Goal: Complete application form: Complete application form

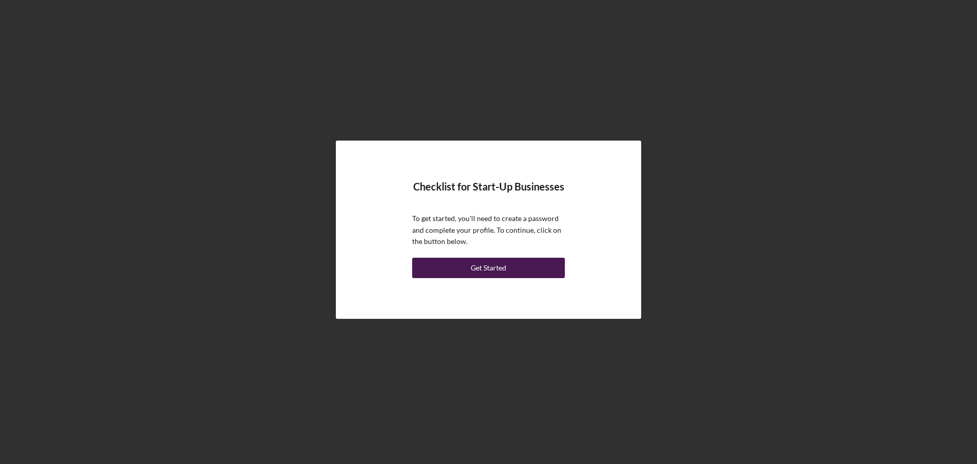
click at [511, 269] on button "Get Started" at bounding box center [488, 268] width 153 height 20
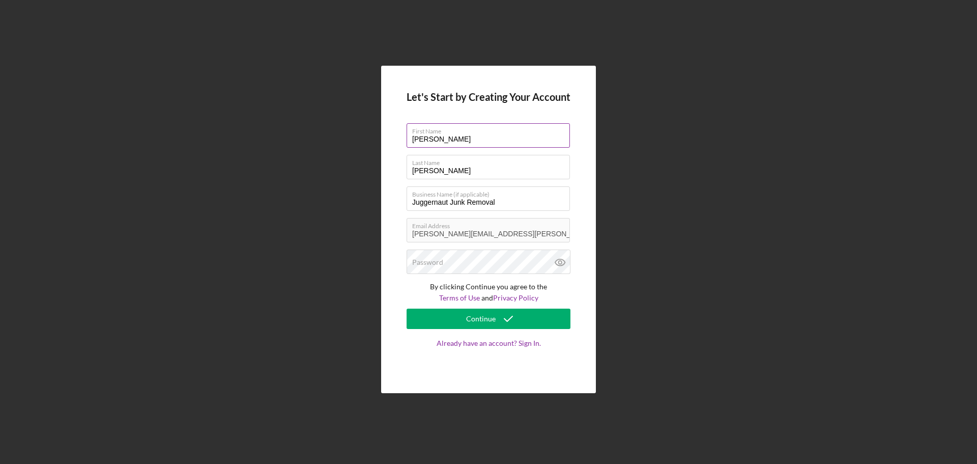
click at [433, 142] on input "[PERSON_NAME]" at bounding box center [488, 135] width 163 height 24
type input "[PERSON_NAME]"
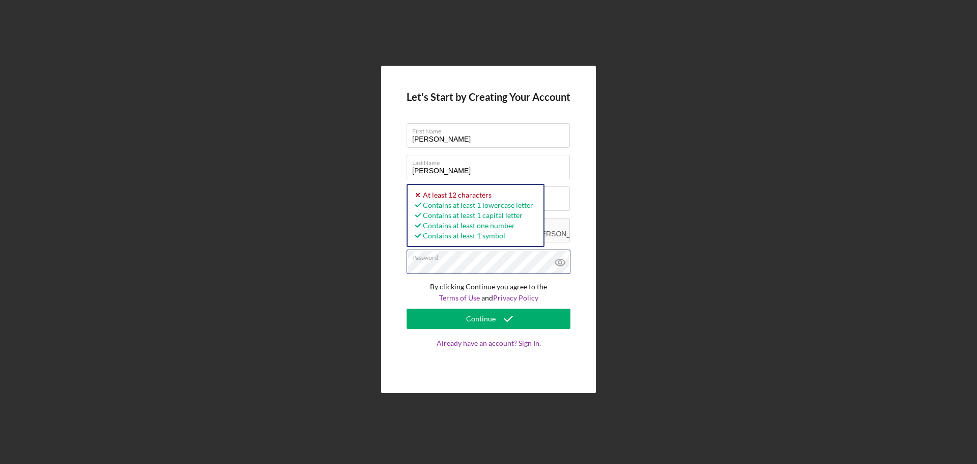
click at [389, 267] on div "Let's Start by Creating Your Account First Name [PERSON_NAME] Last Name [PERSON…" at bounding box center [488, 230] width 215 height 328
click at [387, 267] on div "Let's Start by Creating Your Account First Name [PERSON_NAME] Last Name [PERSON…" at bounding box center [488, 230] width 215 height 328
click at [473, 320] on div "Continue" at bounding box center [481, 318] width 30 height 20
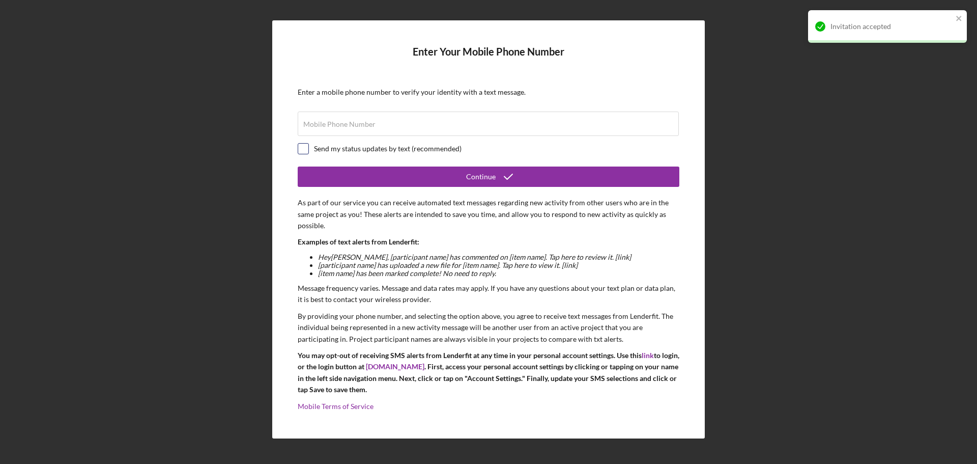
click at [305, 150] on input "checkbox" at bounding box center [303, 149] width 10 height 10
checkbox input "true"
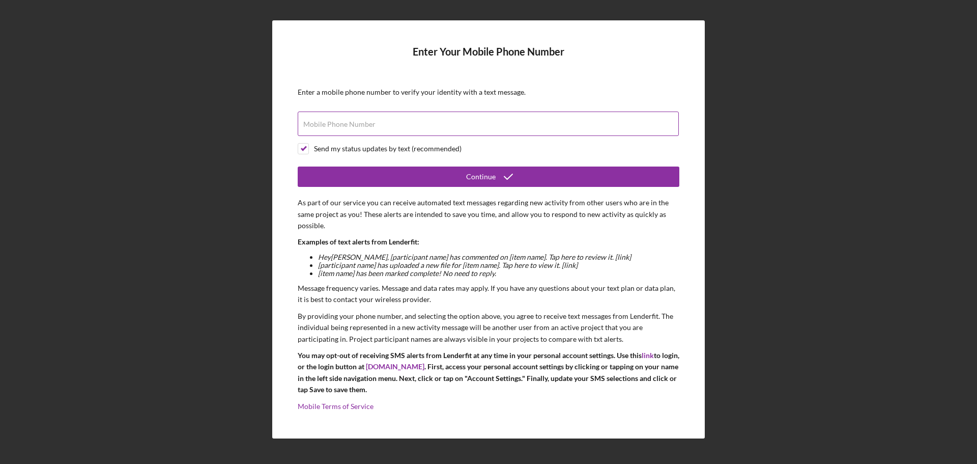
click at [326, 125] on label "Mobile Phone Number" at bounding box center [339, 124] width 72 height 8
click at [326, 125] on input "Mobile Phone Number" at bounding box center [488, 123] width 381 height 24
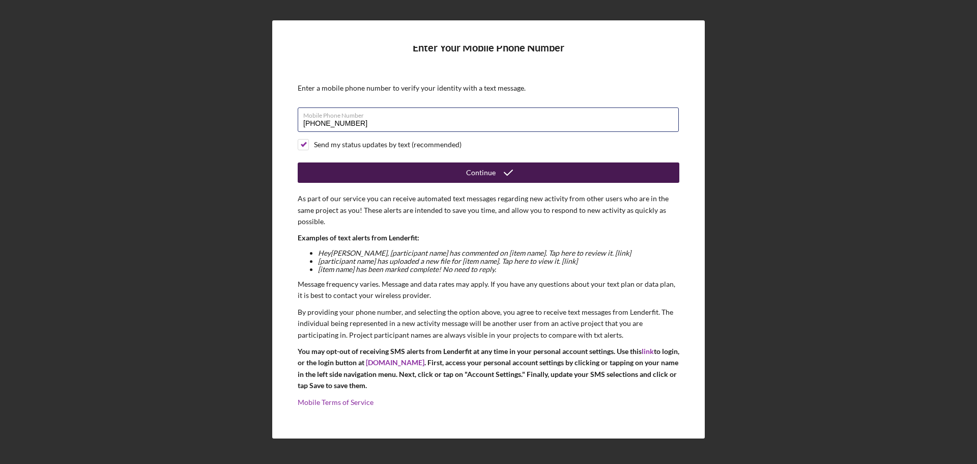
type input "[PHONE_NUMBER]"
click at [496, 168] on icon "submit" at bounding box center [508, 172] width 25 height 25
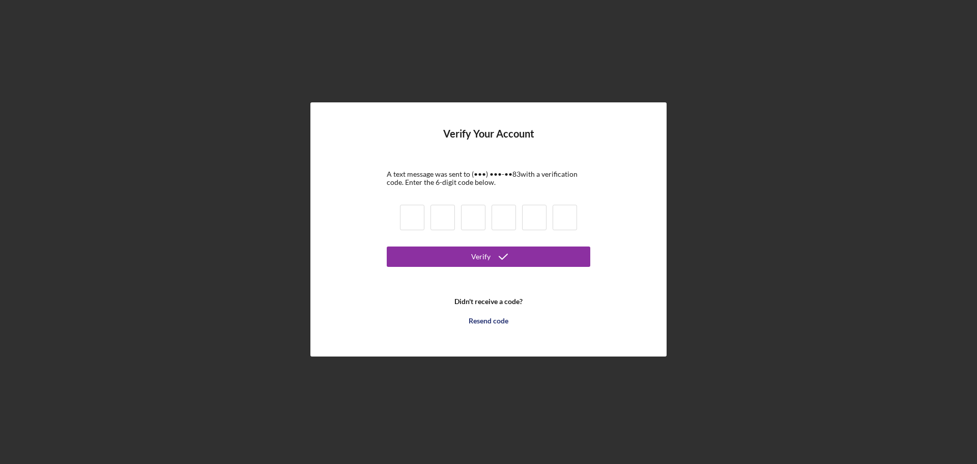
click at [412, 216] on input at bounding box center [412, 217] width 24 height 25
click at [411, 219] on input at bounding box center [412, 217] width 24 height 25
type input "7"
type input "8"
type input "1"
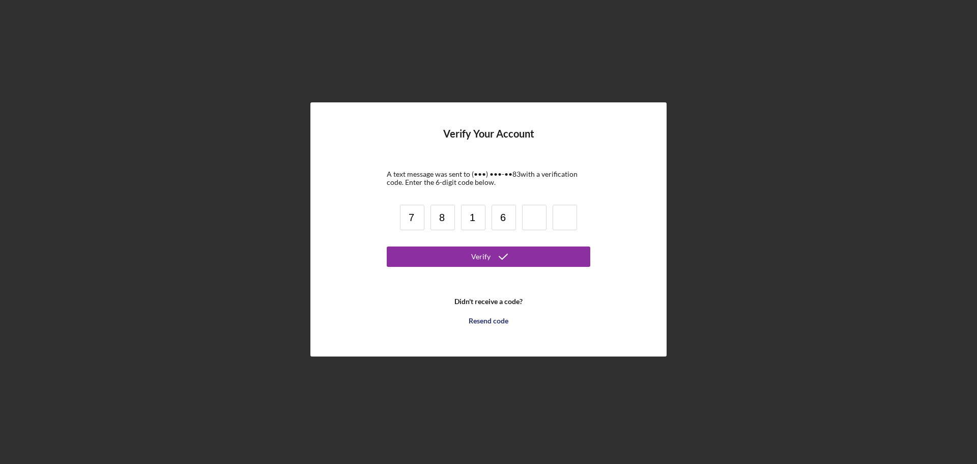
type input "6"
type input "7"
type input "3"
click at [489, 253] on div "Verify" at bounding box center [480, 256] width 19 height 20
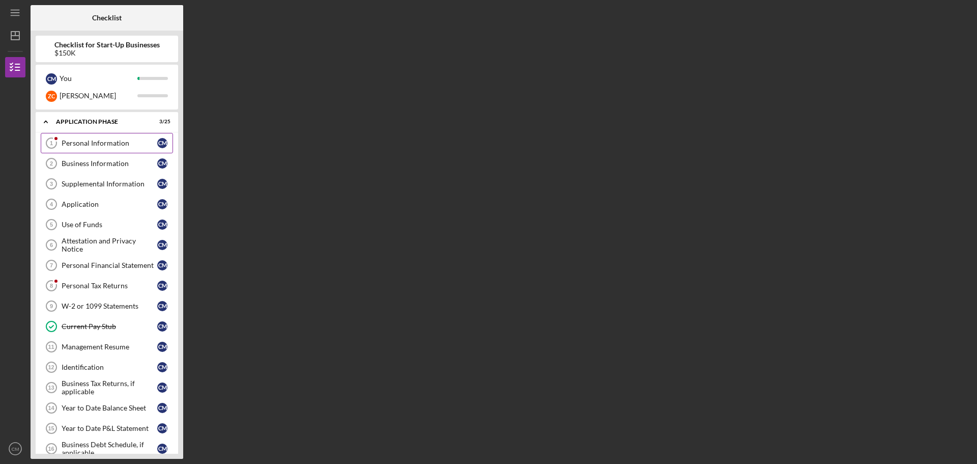
click at [82, 148] on link "Personal Information 1 Personal Information C M" at bounding box center [107, 143] width 132 height 20
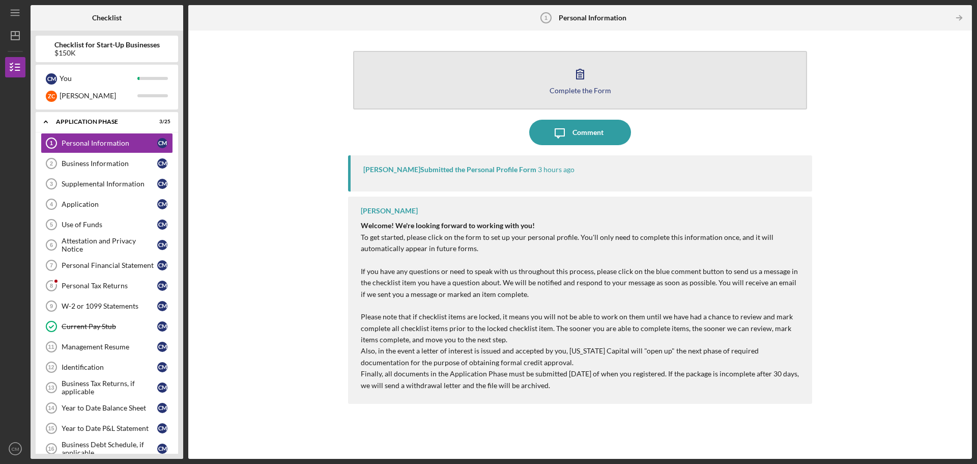
click at [590, 81] on icon "button" at bounding box center [580, 73] width 25 height 25
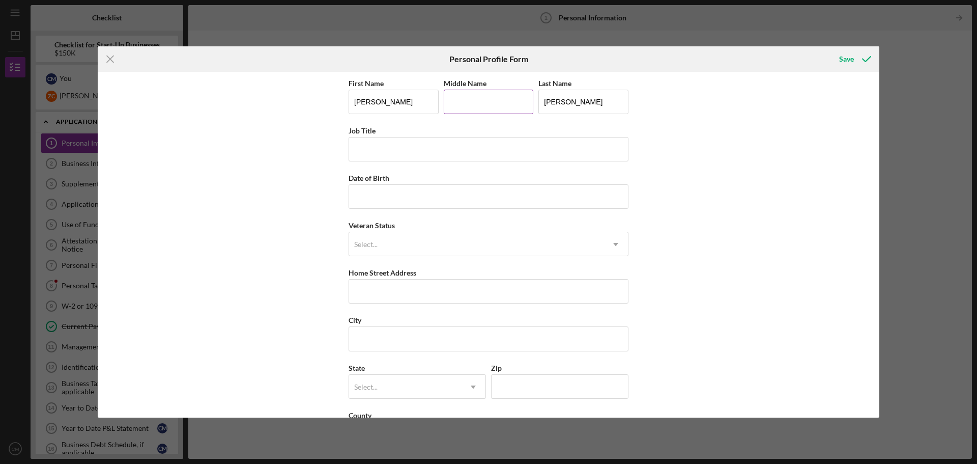
click at [465, 98] on input "Middle Name" at bounding box center [489, 102] width 90 height 24
type input "[PERSON_NAME]"
type input "[DATE]"
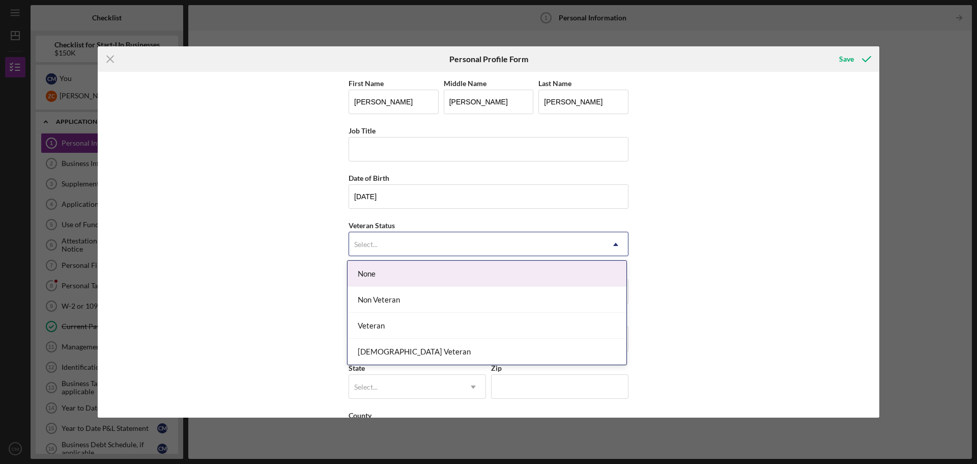
click at [615, 243] on icon "Icon/Dropdown Arrow" at bounding box center [616, 244] width 24 height 24
click at [432, 276] on div "None" at bounding box center [487, 274] width 279 height 26
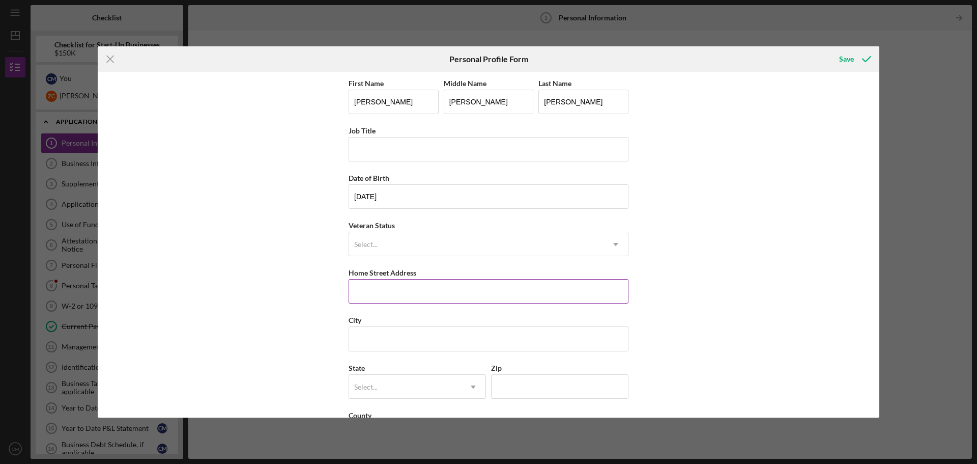
click at [412, 288] on input "Home Street Address" at bounding box center [489, 291] width 280 height 24
type input "[STREET_ADDRESS][PERSON_NAME]"
type input "[GEOGRAPHIC_DATA]"
type input "[US_STATE]"
type input "95821"
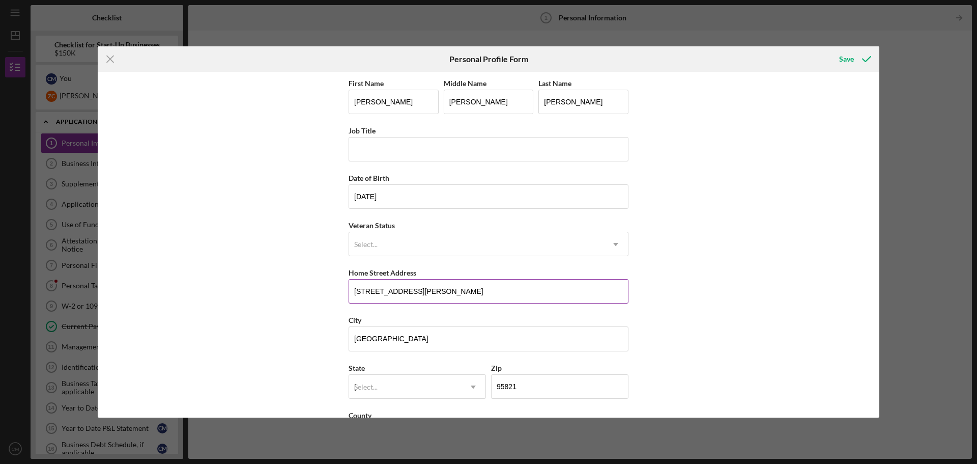
type input "[GEOGRAPHIC_DATA]"
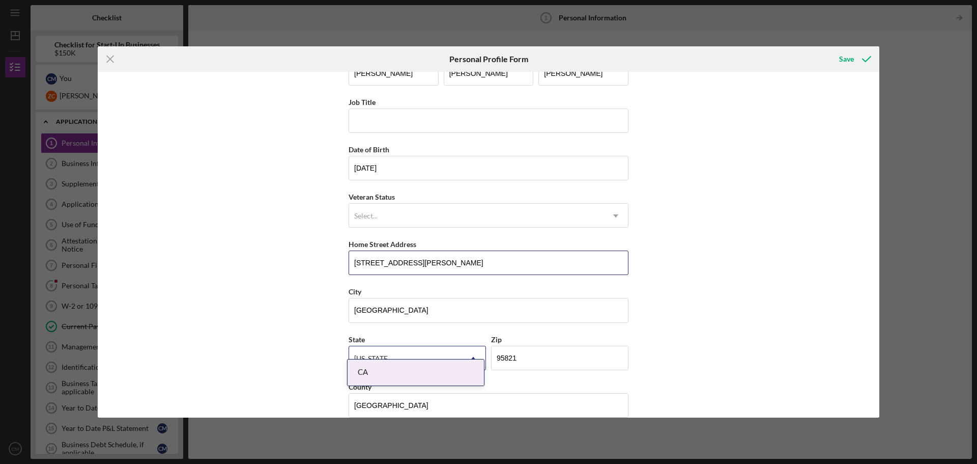
scroll to position [44, 0]
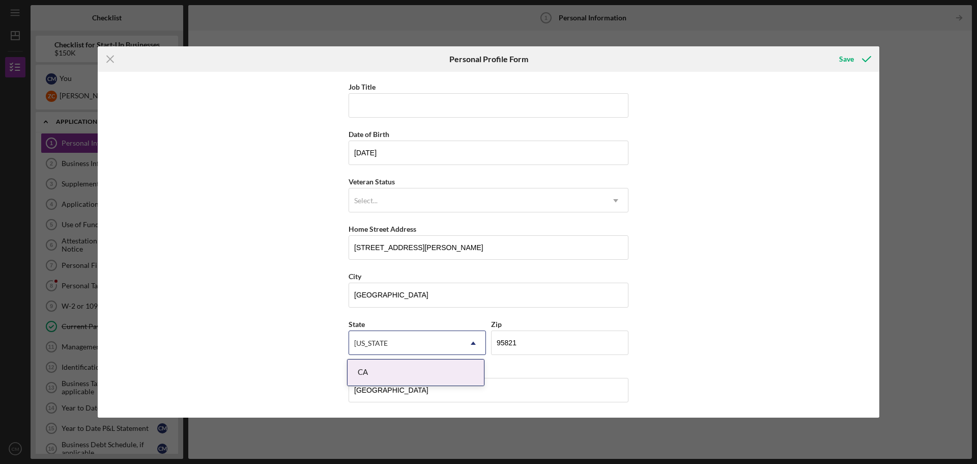
click at [715, 370] on div "First Name [PERSON_NAME] Middle Name [PERSON_NAME] Last Name [PERSON_NAME] Job …" at bounding box center [489, 245] width 782 height 346
click at [846, 56] on div "Save" at bounding box center [846, 59] width 15 height 20
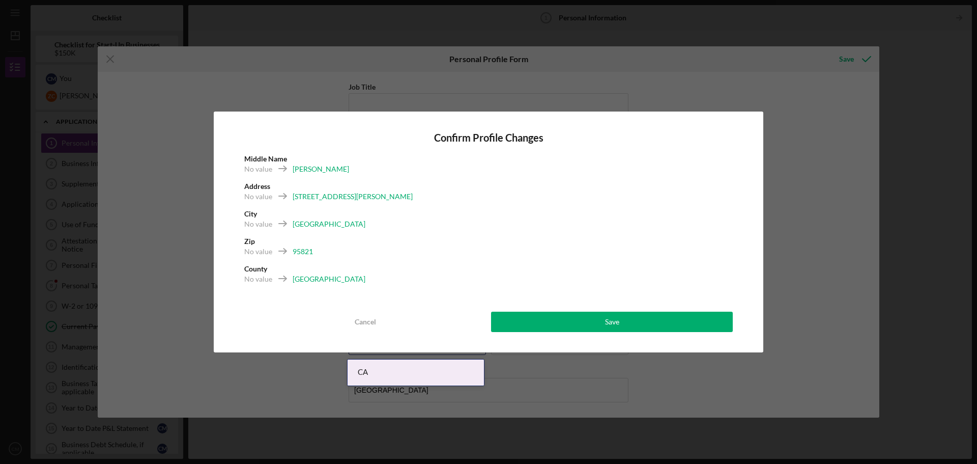
drag, startPoint x: 583, startPoint y: 327, endPoint x: 557, endPoint y: 223, distance: 107.2
click at [557, 223] on div "Confirm Profile Changes Middle Name No value [PERSON_NAME] Address No value [ST…" at bounding box center [489, 231] width 550 height 241
click at [605, 308] on div "Confirm Profile Changes Middle Name No value [PERSON_NAME] Address No value [ST…" at bounding box center [489, 231] width 550 height 241
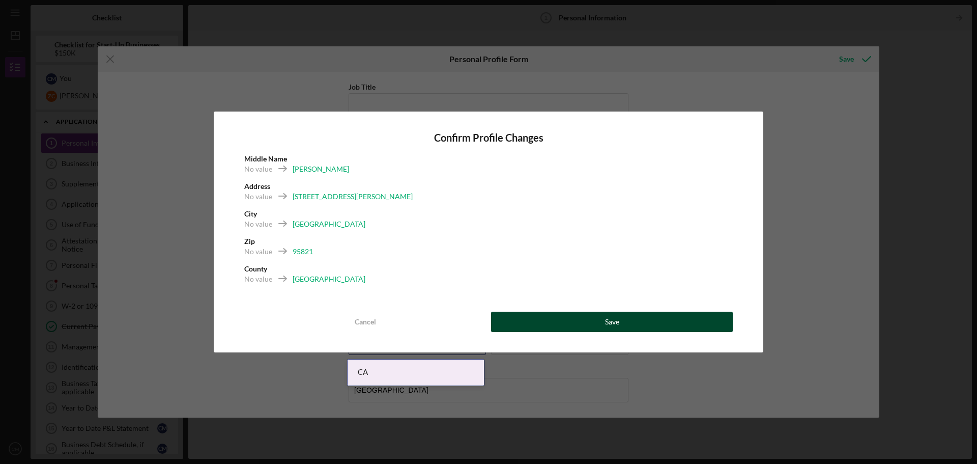
click at [599, 320] on button "Save" at bounding box center [612, 322] width 242 height 20
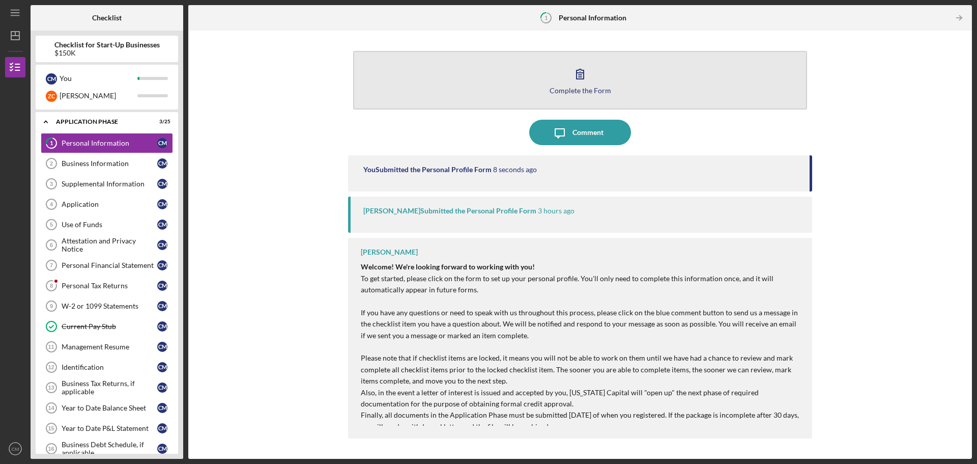
click at [575, 83] on icon "button" at bounding box center [580, 73] width 25 height 25
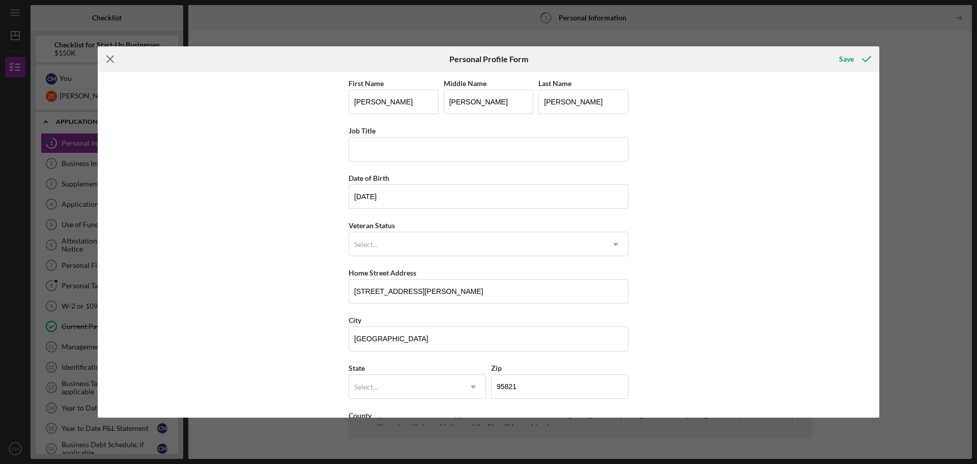
click at [107, 61] on icon "Icon/Menu Close" at bounding box center [110, 58] width 25 height 25
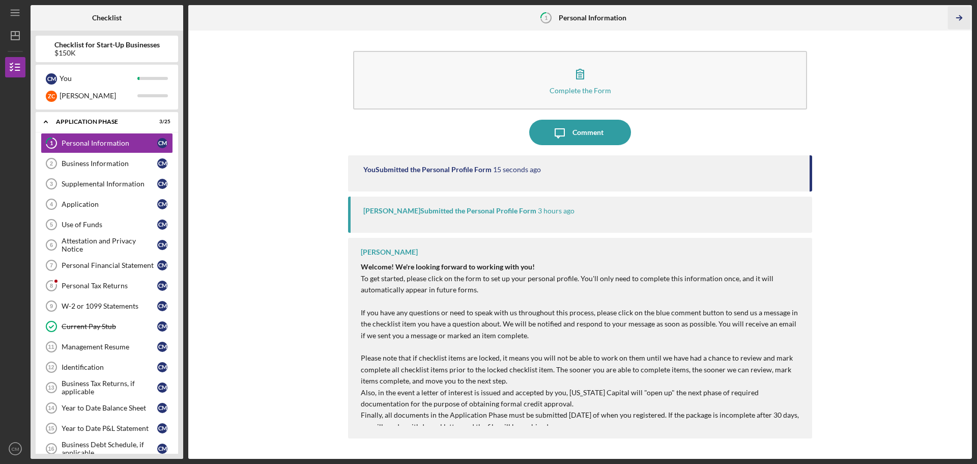
click at [959, 17] on icon "Icon/Table Pagination Arrow" at bounding box center [959, 18] width 23 height 23
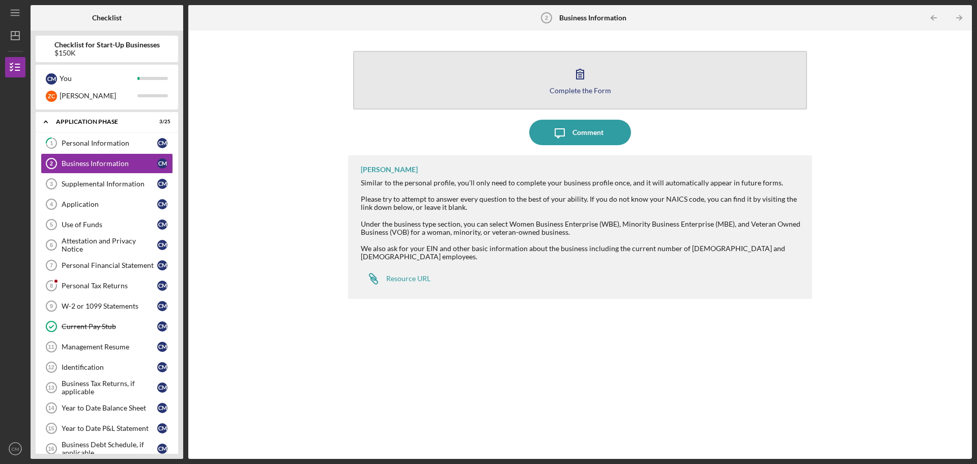
click at [582, 80] on icon "button" at bounding box center [580, 73] width 25 height 25
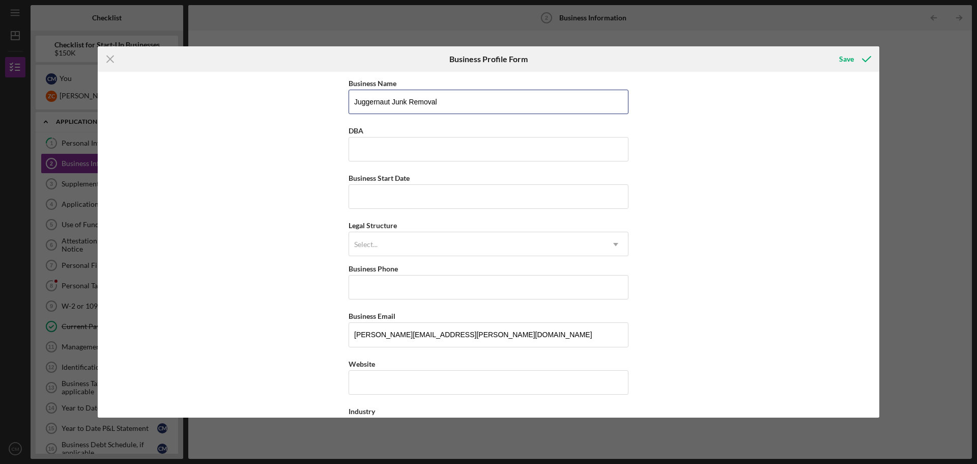
drag, startPoint x: 488, startPoint y: 98, endPoint x: 301, endPoint y: 110, distance: 187.7
click at [301, 110] on div "Business Name Juggernaut Junk Removal DBA Business Start Date Legal Structure S…" at bounding box center [489, 245] width 782 height 346
type input "FindIt FoundIt, LLC"
click at [446, 154] on input "Juggernaut Junk" at bounding box center [489, 149] width 280 height 24
click at [443, 150] on input "Juggernaut Junk Removal & Services" at bounding box center [489, 149] width 280 height 24
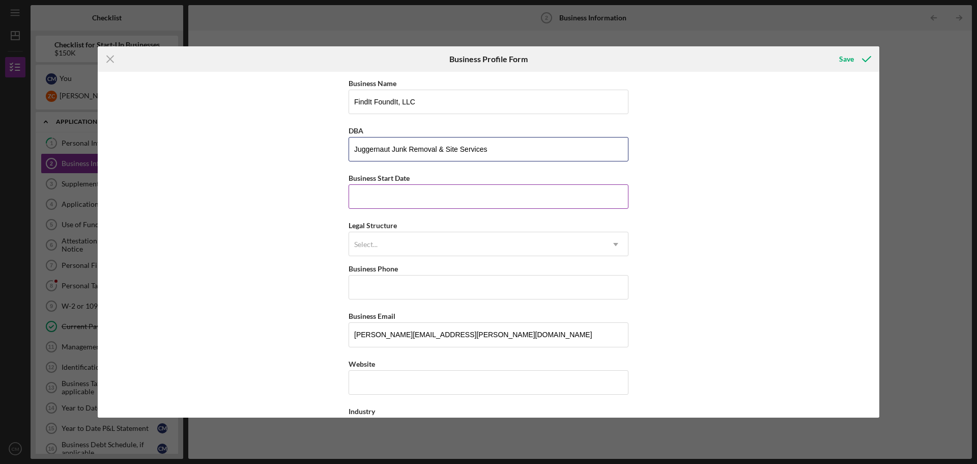
type input "Juggernaut Junk Removal & Site Services"
click at [388, 196] on input "Business Start Date" at bounding box center [489, 196] width 280 height 24
type input "[DATE]"
click at [482, 250] on div "Select..." at bounding box center [476, 244] width 255 height 23
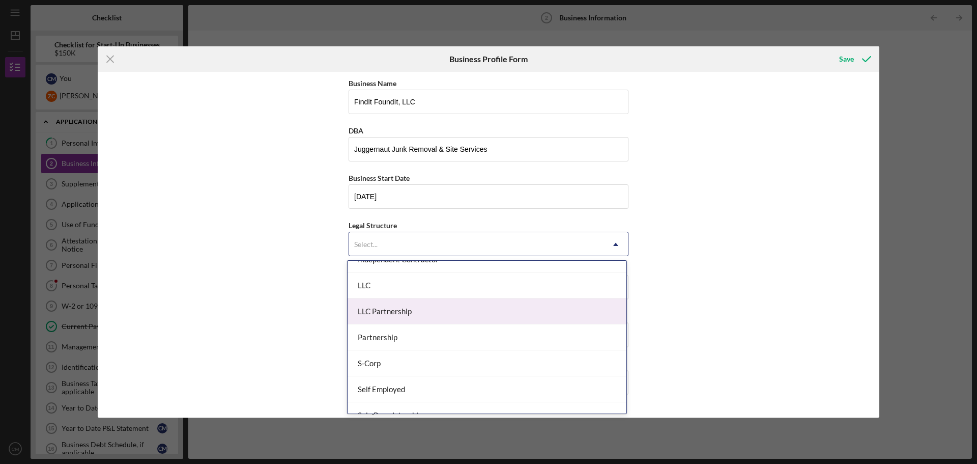
scroll to position [153, 0]
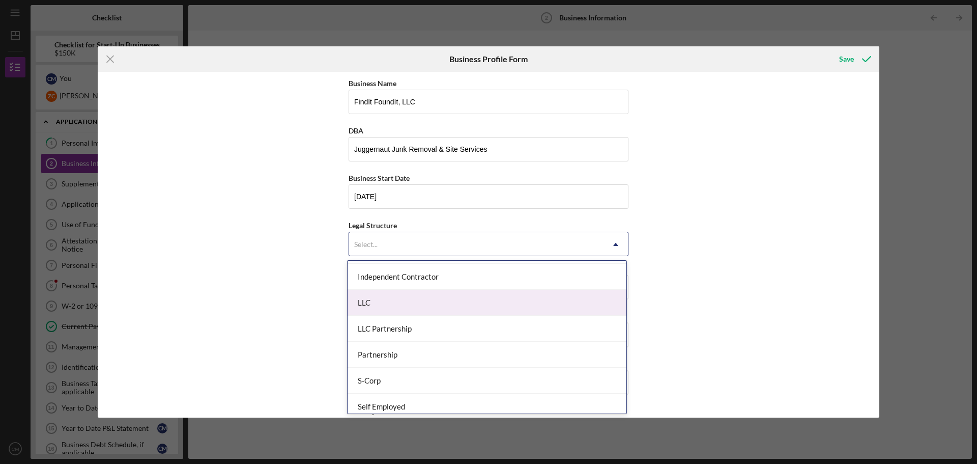
click at [417, 299] on div "LLC" at bounding box center [487, 303] width 279 height 26
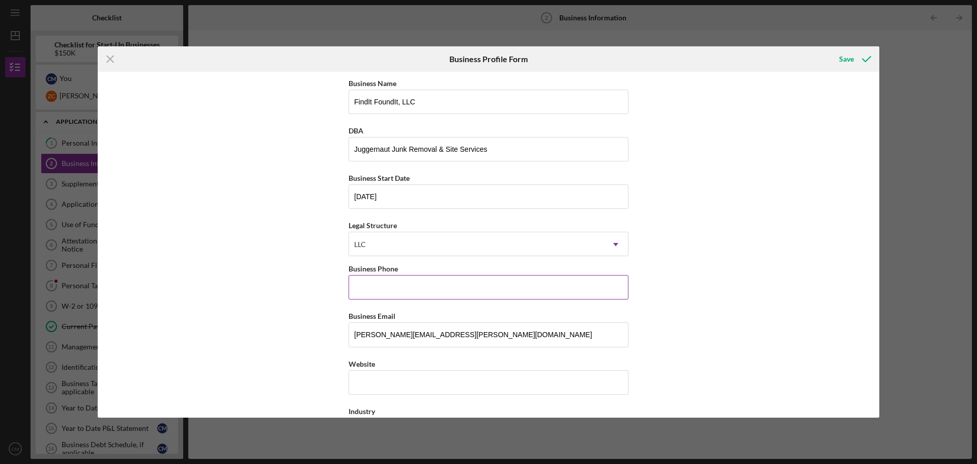
click at [406, 286] on input "Business Phone" at bounding box center [489, 287] width 280 height 24
type input "[PHONE_NUMBER]"
type input "[STREET_ADDRESS][PERSON_NAME]"
type input "[GEOGRAPHIC_DATA]"
type input "95821"
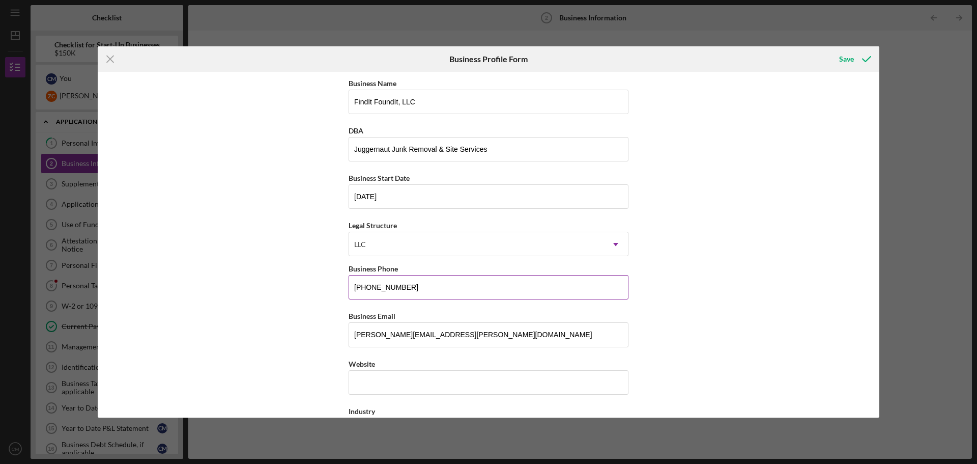
type input "[US_STATE]"
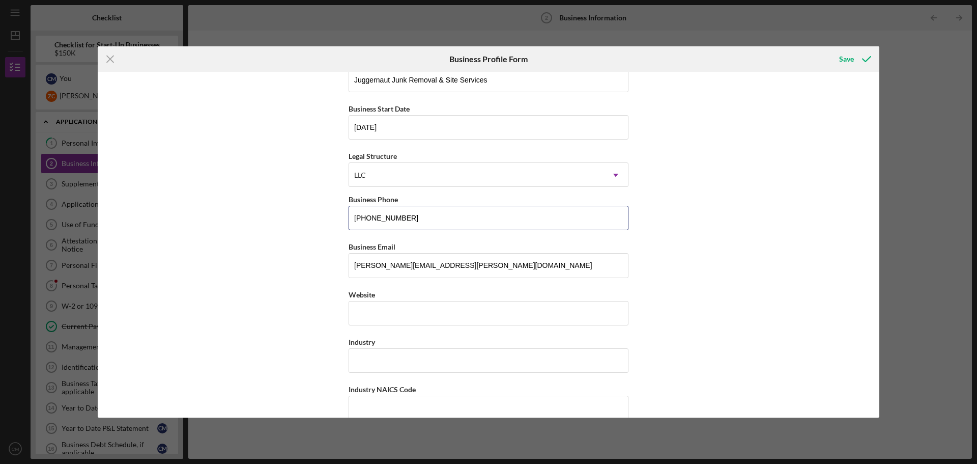
scroll to position [102, 0]
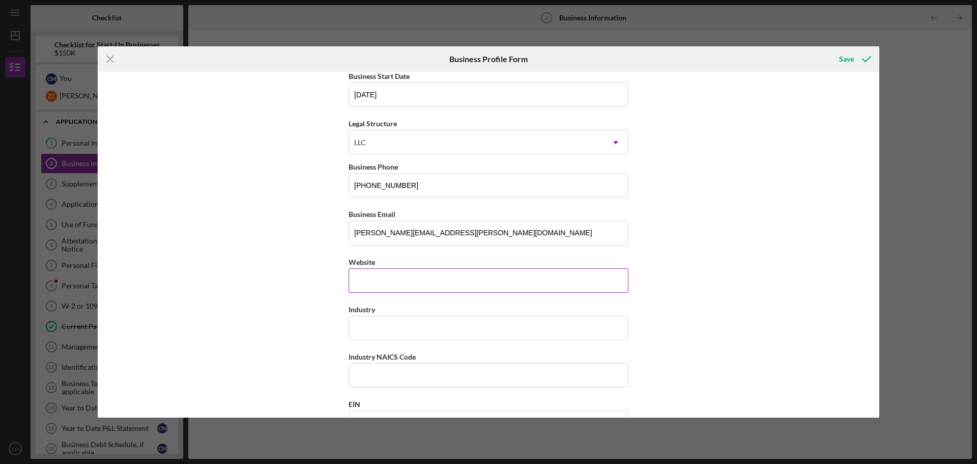
click at [452, 269] on input "Website" at bounding box center [489, 280] width 280 height 24
click at [428, 323] on input "Industry" at bounding box center [489, 328] width 280 height 24
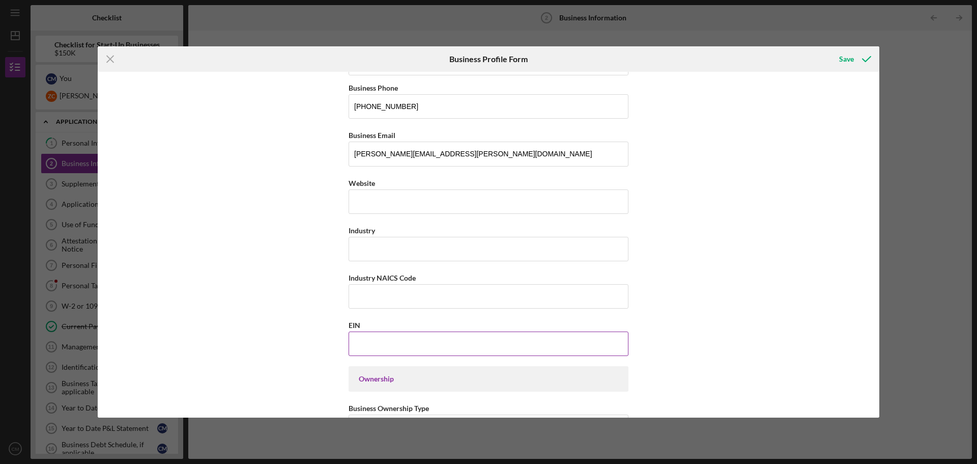
scroll to position [204, 0]
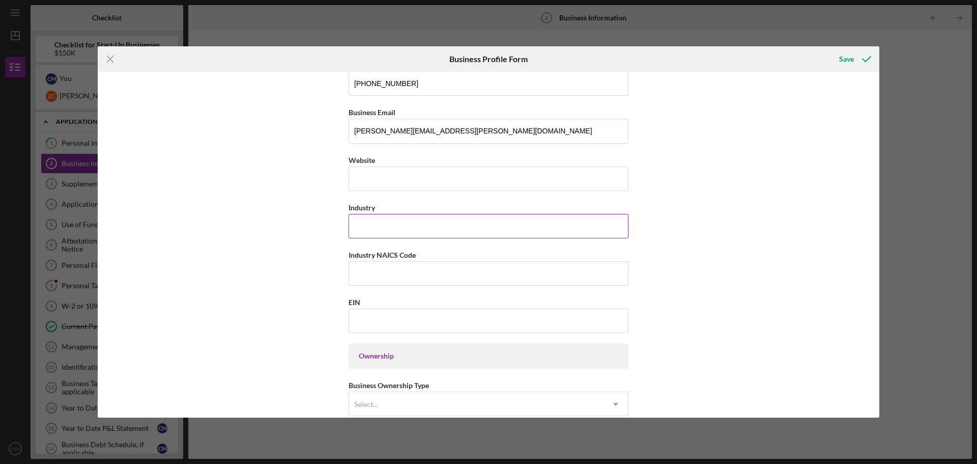
click at [365, 224] on input "Industry" at bounding box center [489, 226] width 280 height 24
paste input "Junk Removal and Property Cleanup Services"
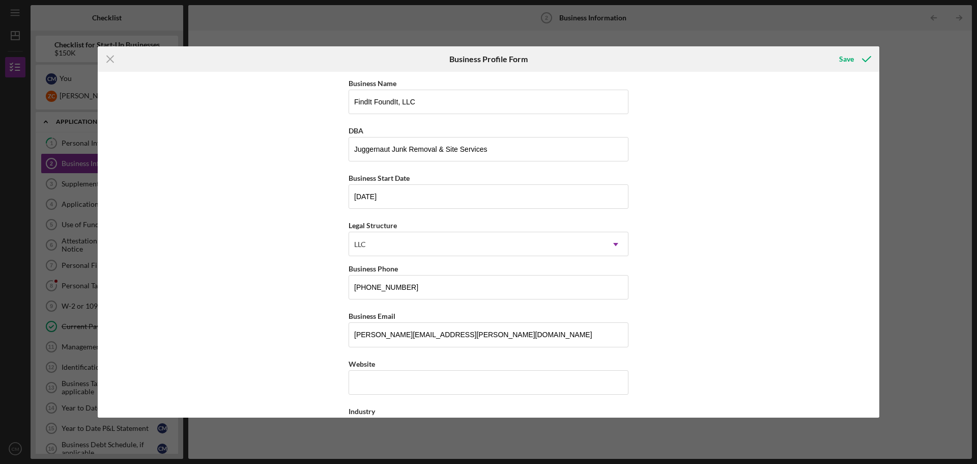
scroll to position [255, 0]
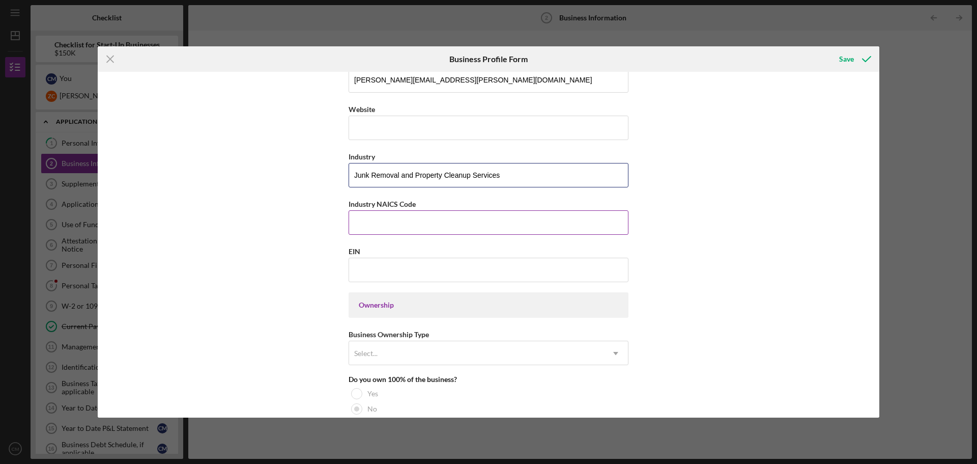
type input "Junk Removal and Property Cleanup Services"
click at [370, 219] on input "Industry NAICS Code" at bounding box center [489, 222] width 280 height 24
paste input "562119"
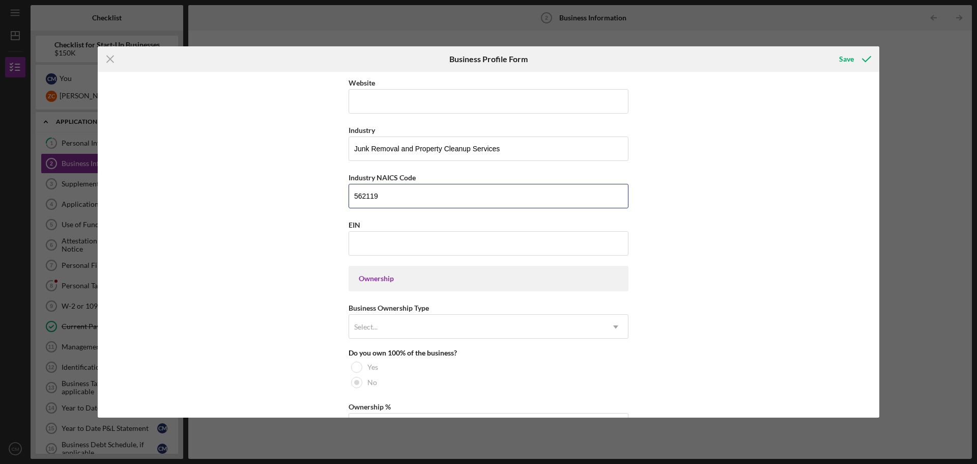
scroll to position [305, 0]
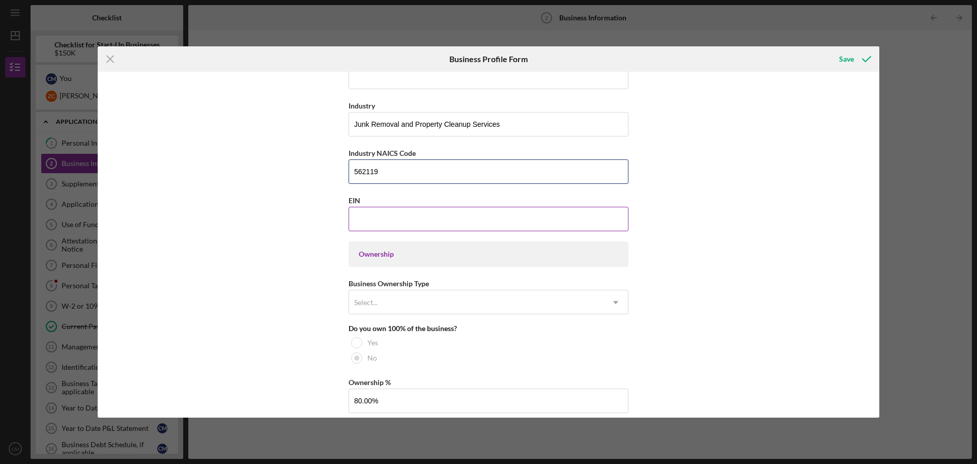
type input "562119"
click at [383, 223] on input "EIN" at bounding box center [489, 219] width 280 height 24
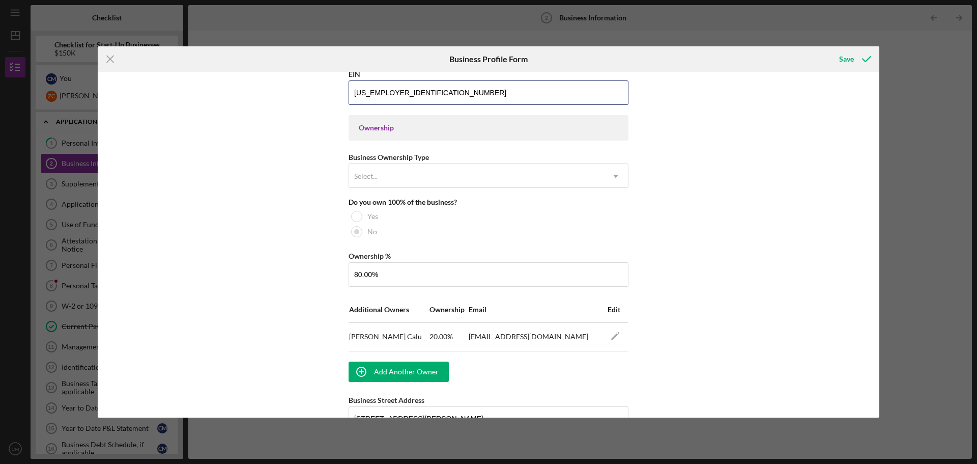
scroll to position [407, 0]
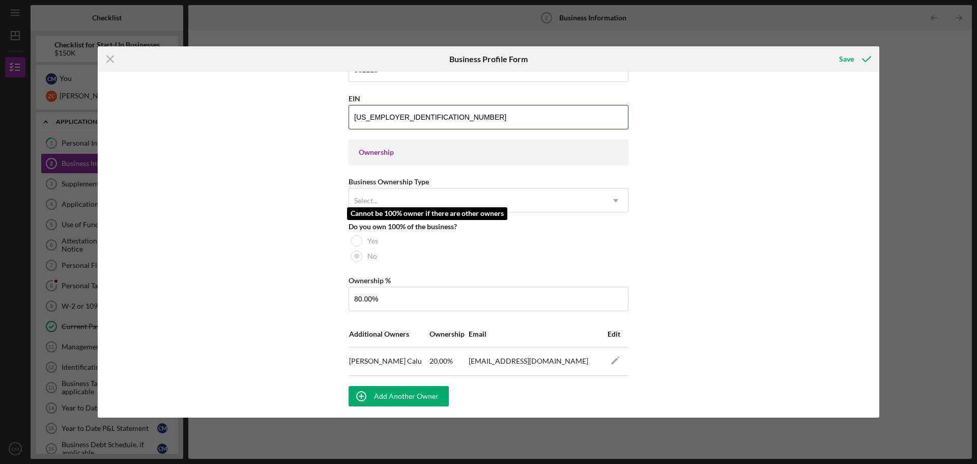
type input "[US_EMPLOYER_IDENTIFICATION_NUMBER]"
click at [477, 214] on div "Business Name FindIt FoundIt, LLC DBA Juggernaut Junk Removal & Site Services B…" at bounding box center [489, 257] width 280 height 1174
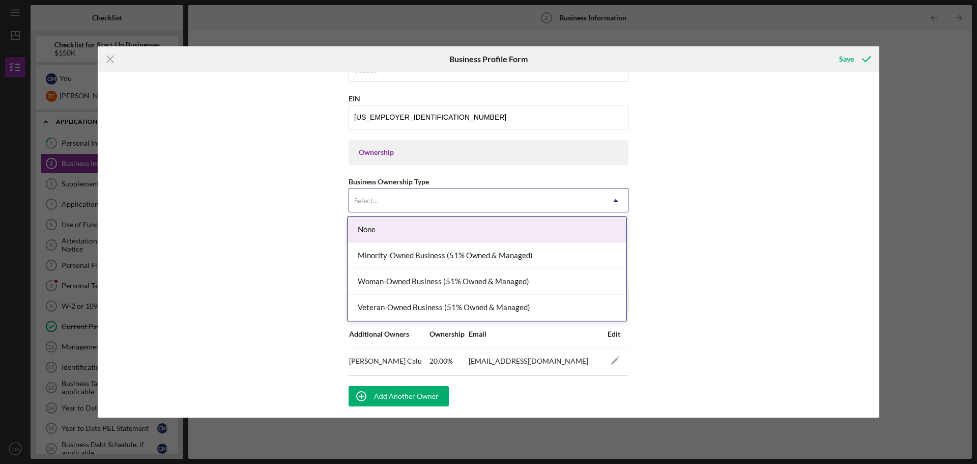
click at [480, 205] on div "Select..." at bounding box center [476, 200] width 255 height 23
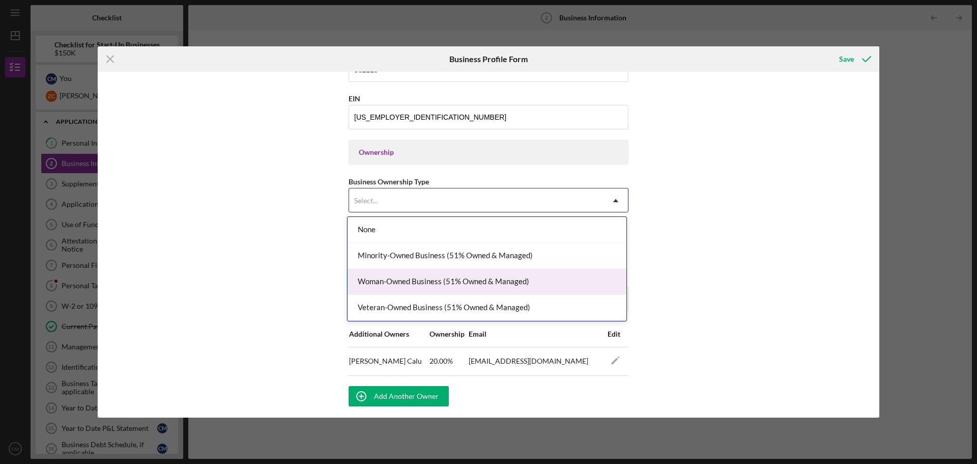
click at [465, 280] on div "Woman-Owned Business (51% Owned & Managed)" at bounding box center [487, 282] width 279 height 26
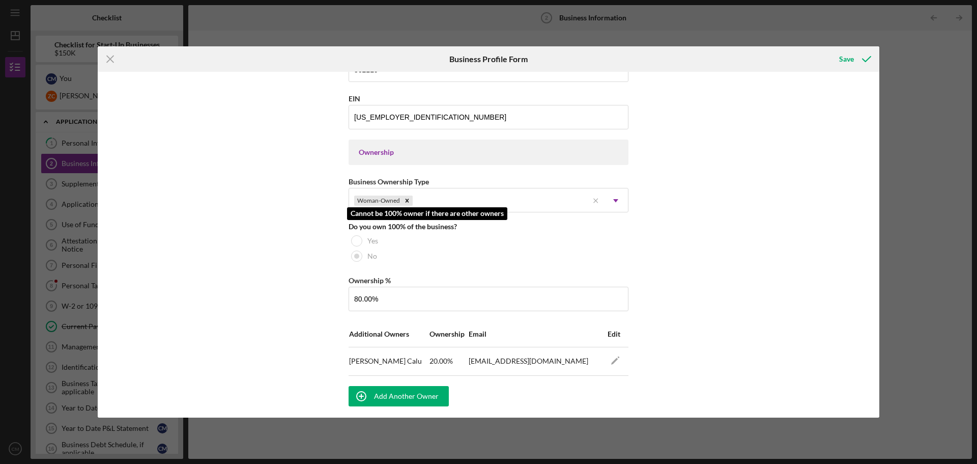
click at [543, 254] on div "No" at bounding box center [489, 255] width 280 height 15
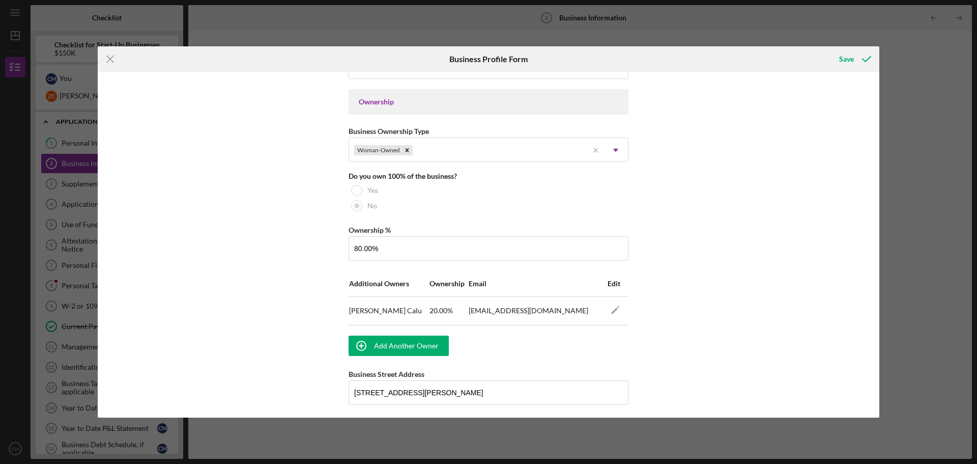
scroll to position [458, 0]
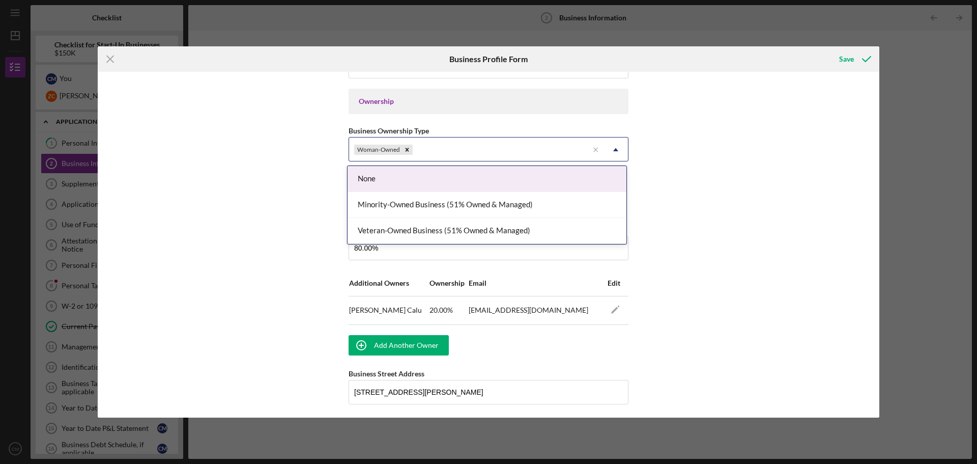
click at [540, 150] on div "Woman-Owned" at bounding box center [468, 149] width 239 height 23
click at [700, 176] on div "Business Name FindIt FoundIt, LLC DBA Juggernaut Junk Removal & Site Services B…" at bounding box center [489, 245] width 782 height 346
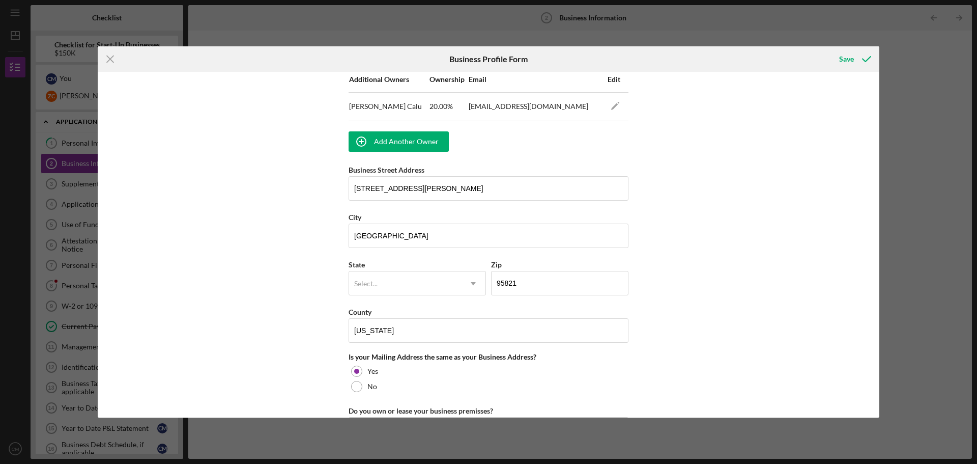
scroll to position [713, 0]
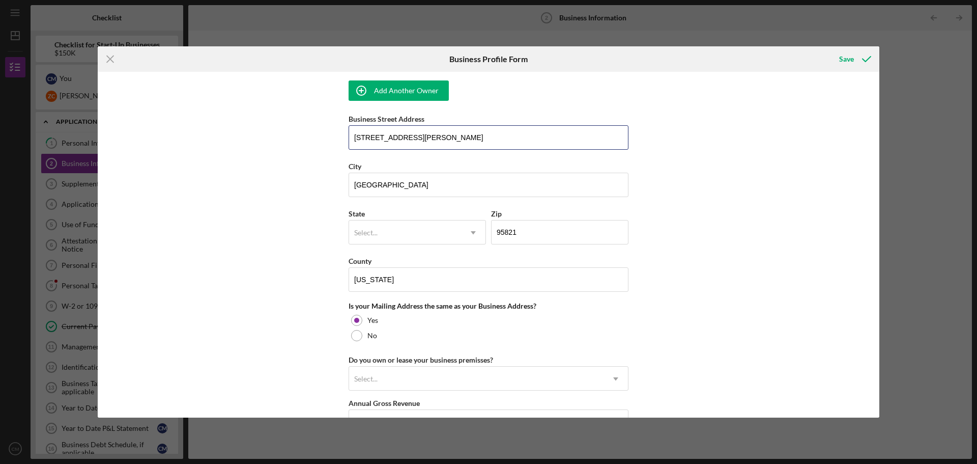
drag, startPoint x: 445, startPoint y: 137, endPoint x: 327, endPoint y: 139, distance: 117.6
click at [327, 139] on div "Business Name FindIt FoundIt, LLC DBA Juggernaut Junk Removal & Site Services B…" at bounding box center [489, 245] width 782 height 346
drag, startPoint x: 392, startPoint y: 134, endPoint x: 328, endPoint y: 137, distance: 63.7
click at [328, 137] on div "Business Name FindIt FoundIt, LLC DBA Juggernaut Junk Removal & Site Services B…" at bounding box center [489, 245] width 782 height 346
type input "[STREET_ADDRESS][PERSON_NAME]"
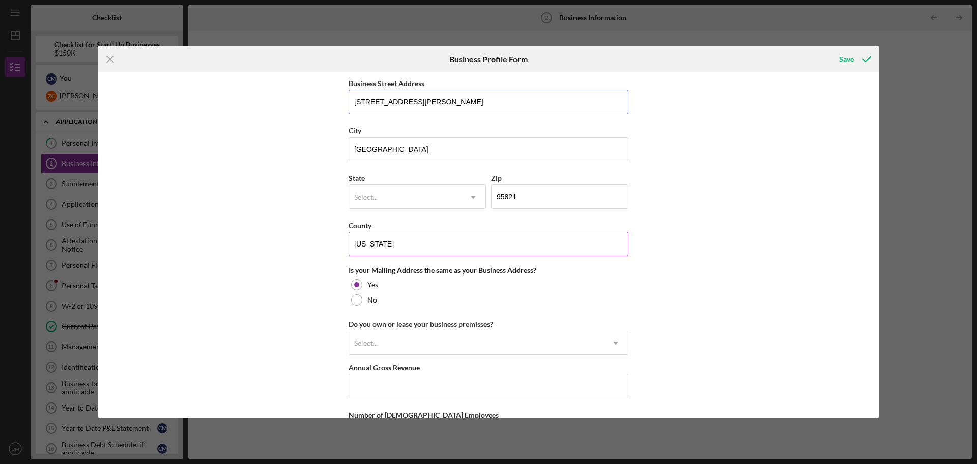
scroll to position [764, 0]
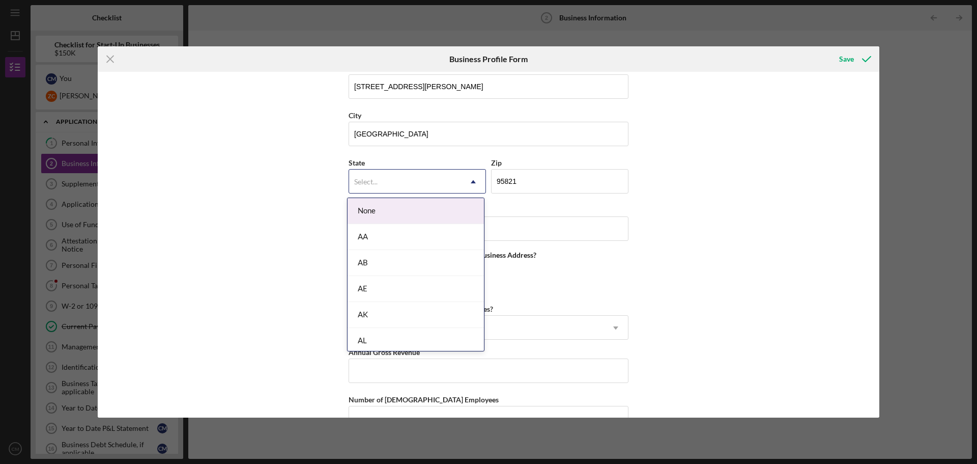
click at [430, 180] on div "Select..." at bounding box center [405, 181] width 112 height 23
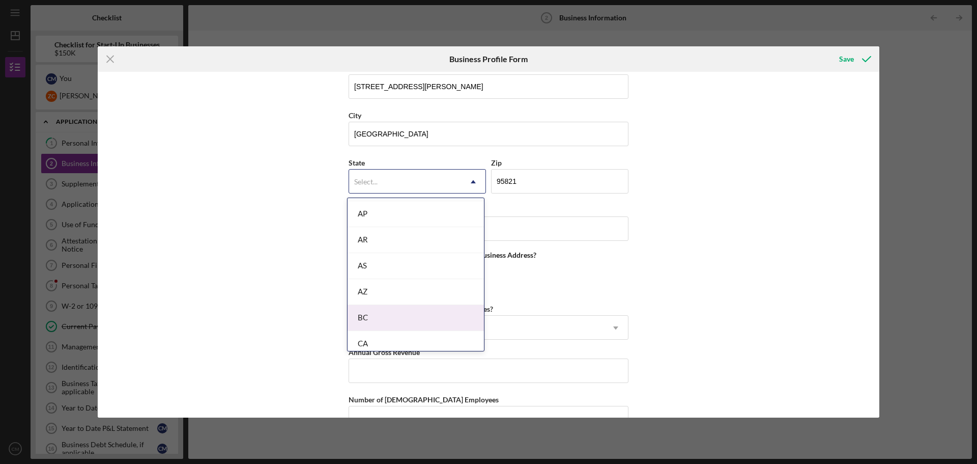
scroll to position [204, 0]
click at [394, 294] on div "CA" at bounding box center [416, 293] width 136 height 26
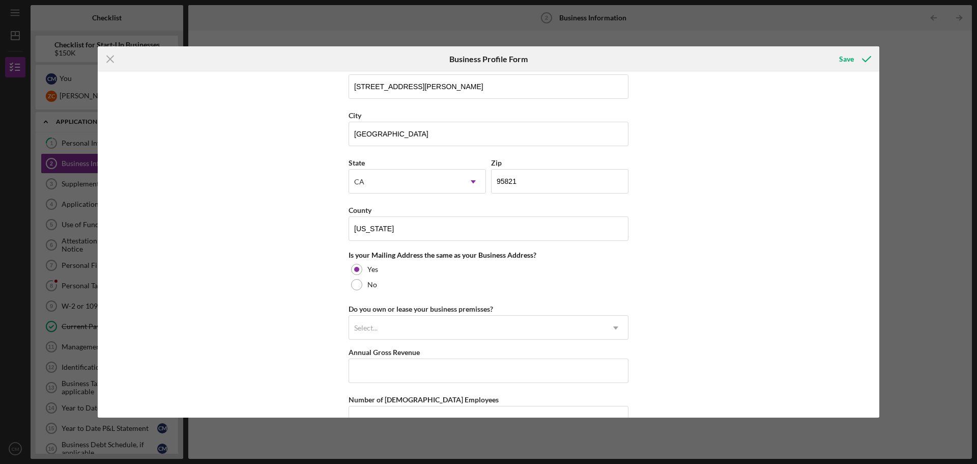
click at [751, 211] on div "Business Name FindIt FoundIt, LLC DBA Juggernaut Junk Removal & Site Services B…" at bounding box center [489, 245] width 782 height 346
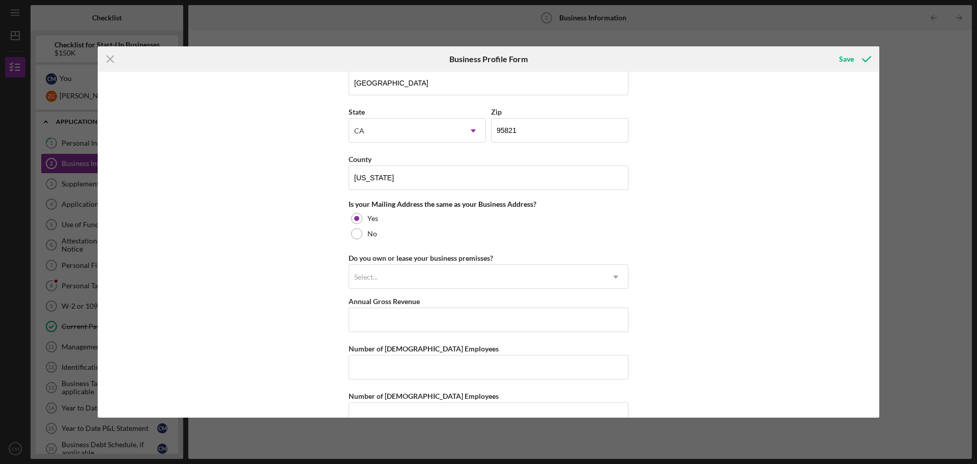
scroll to position [839, 0]
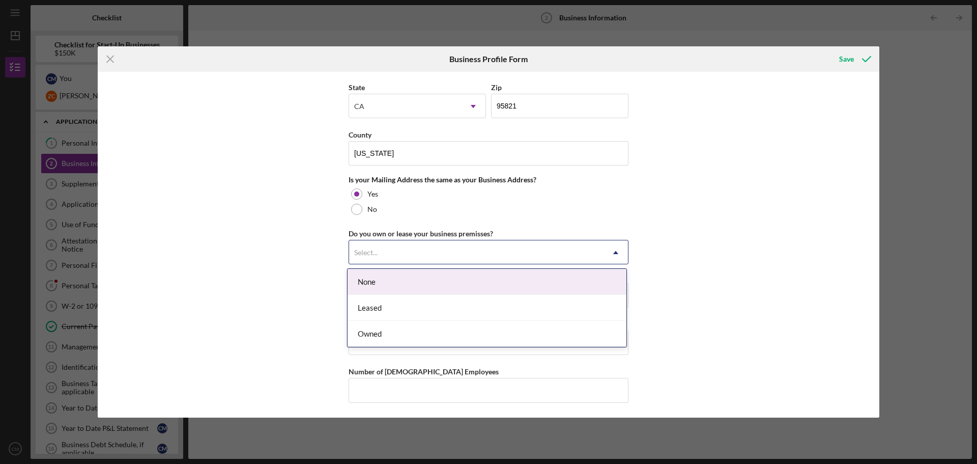
click at [469, 250] on div "Select..." at bounding box center [476, 252] width 255 height 23
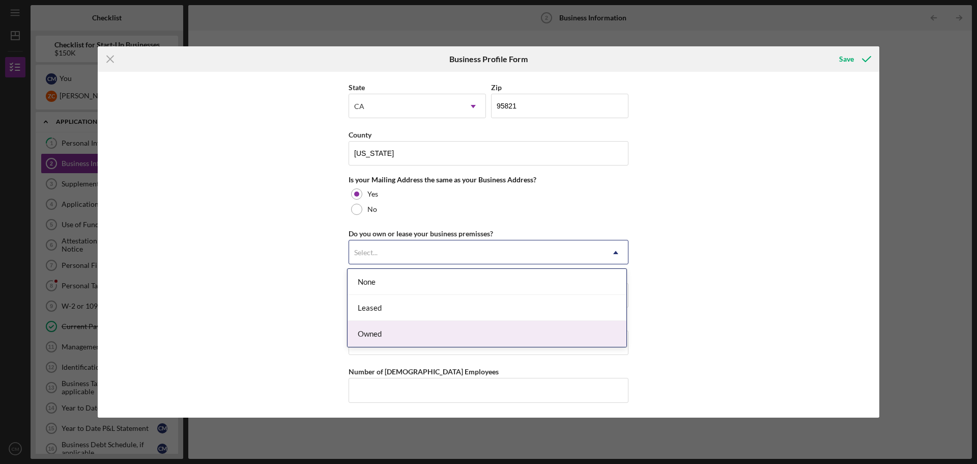
click at [438, 328] on div "Owned" at bounding box center [487, 334] width 279 height 26
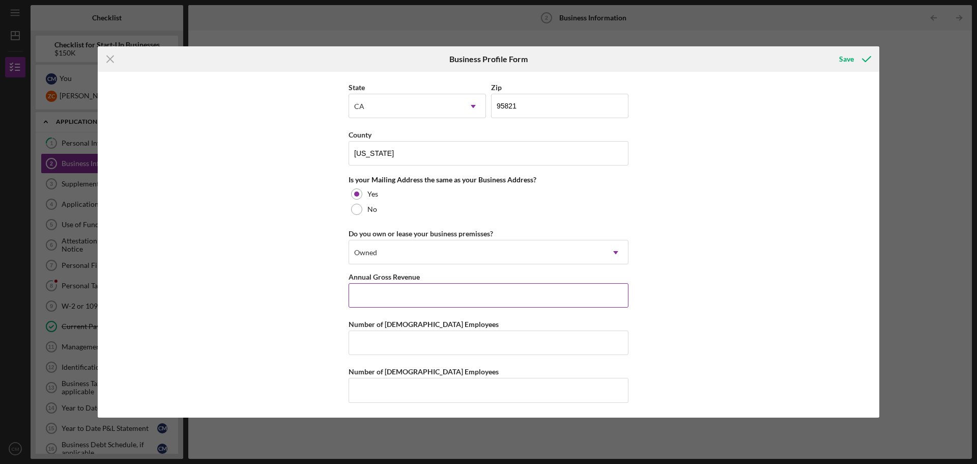
click at [355, 298] on input "Annual Gross Revenue" at bounding box center [489, 295] width 280 height 24
click at [383, 345] on input "Number of [DEMOGRAPHIC_DATA] Employees" at bounding box center [489, 342] width 280 height 24
